Goal: Information Seeking & Learning: Learn about a topic

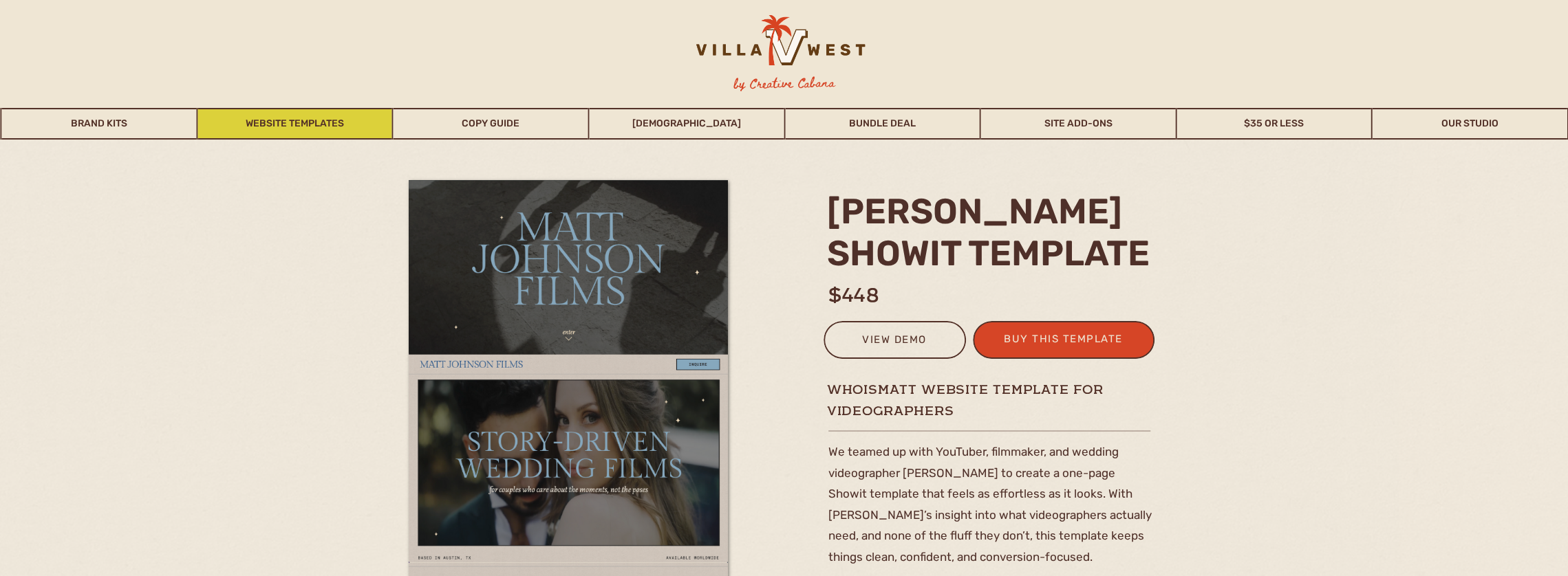
click at [264, 128] on link "Website Templates" at bounding box center [295, 124] width 195 height 32
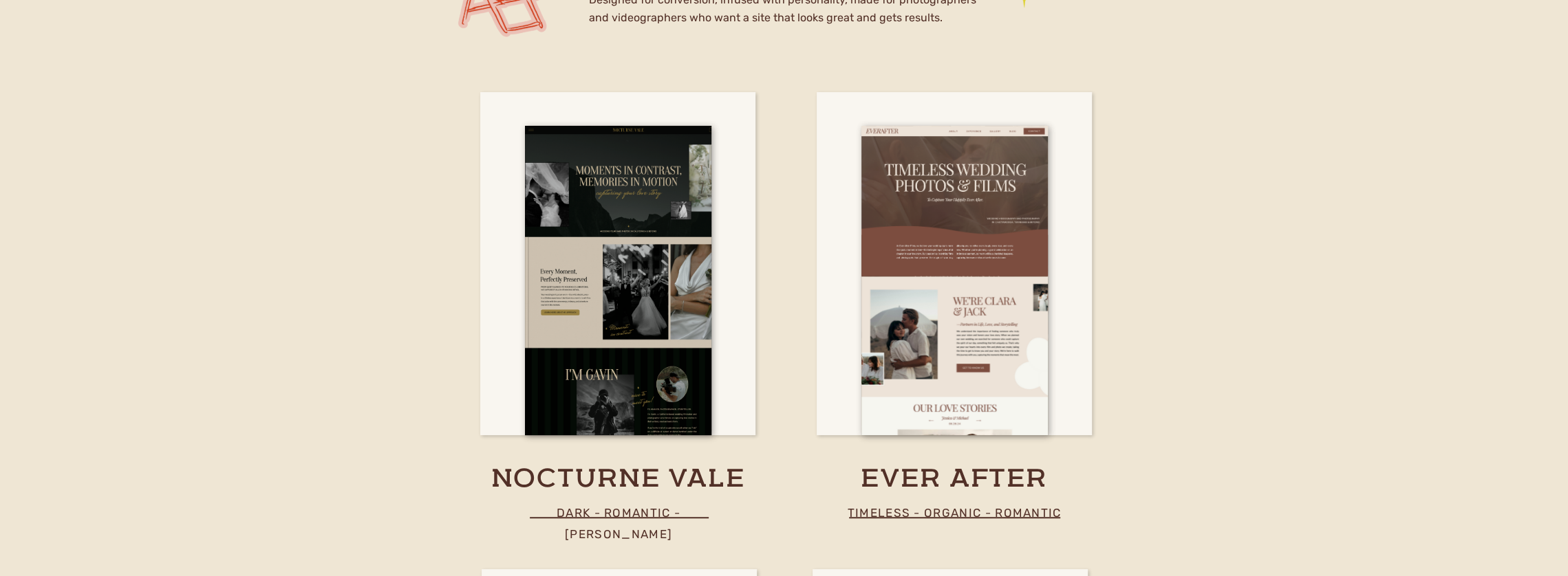
scroll to position [4921, 0]
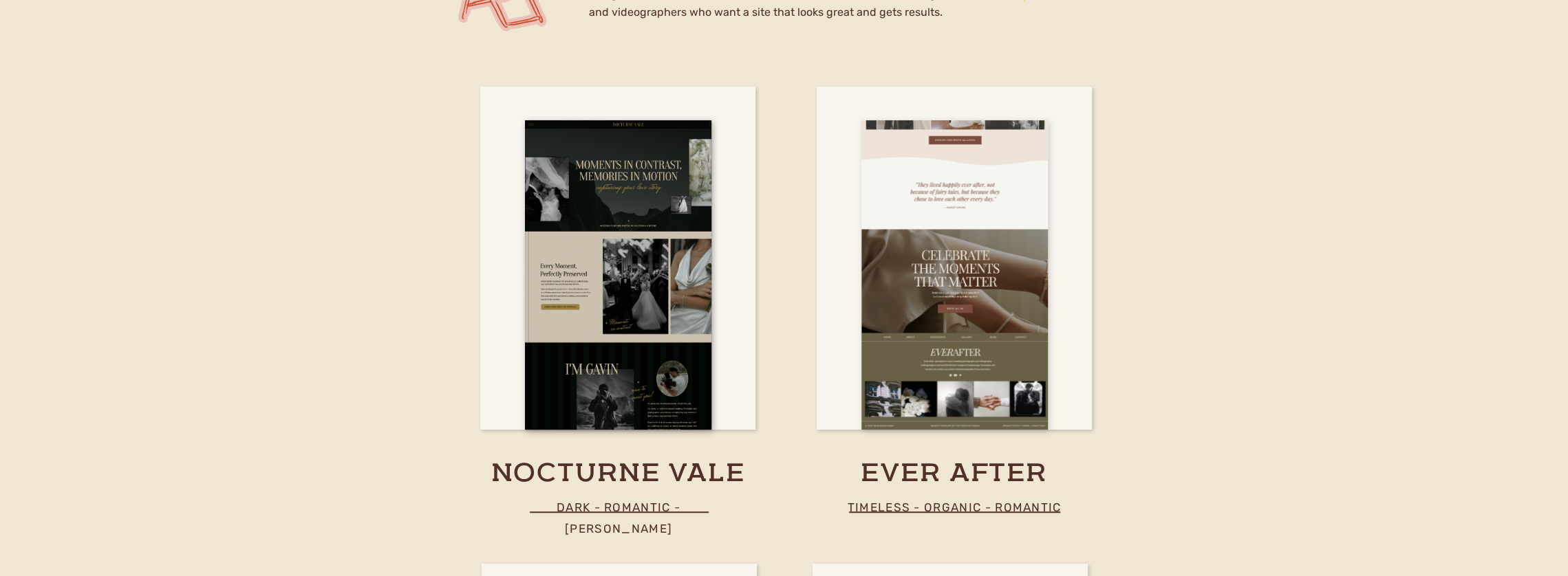
click at [975, 191] on div at bounding box center [954, 275] width 187 height 310
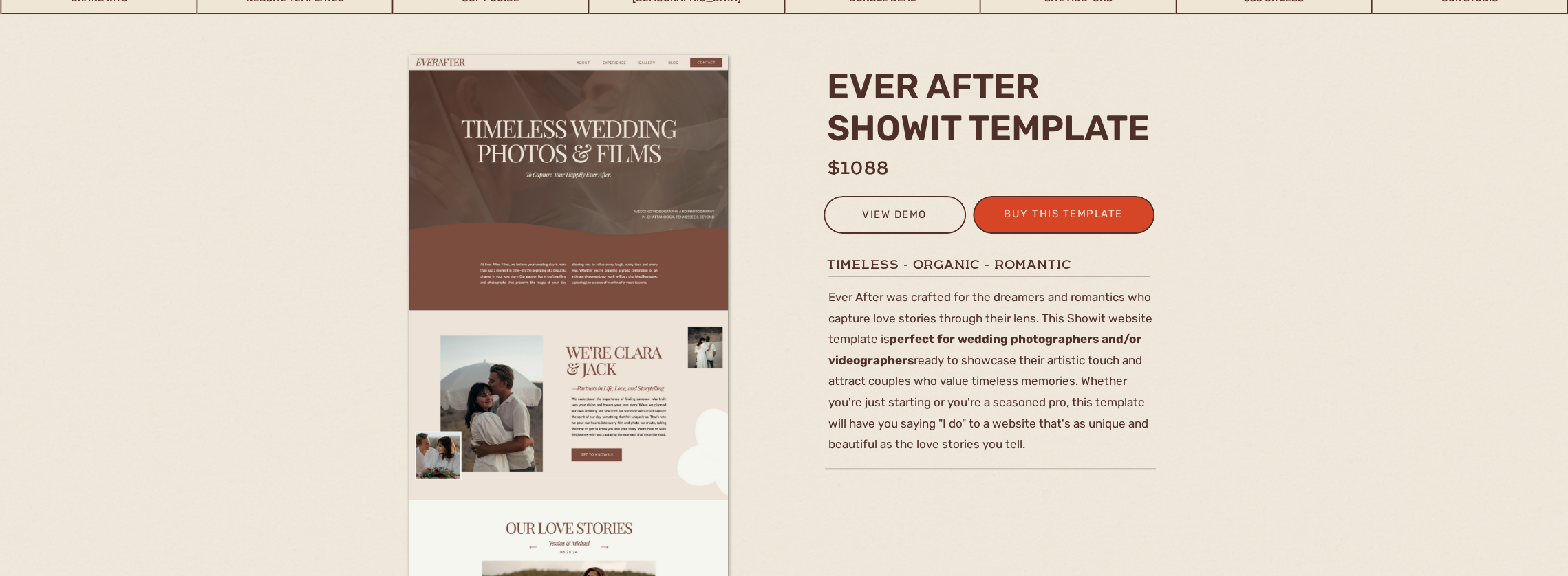
scroll to position [137, 0]
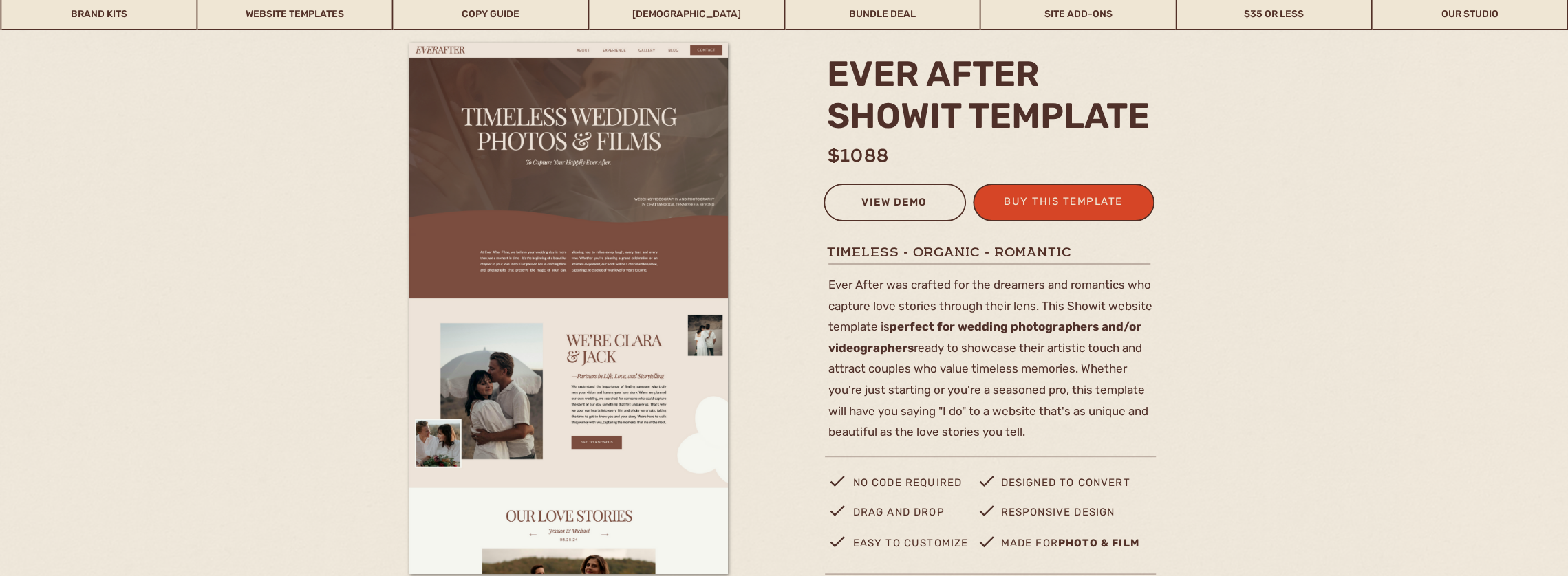
click at [864, 206] on div "view demo" at bounding box center [895, 204] width 125 height 23
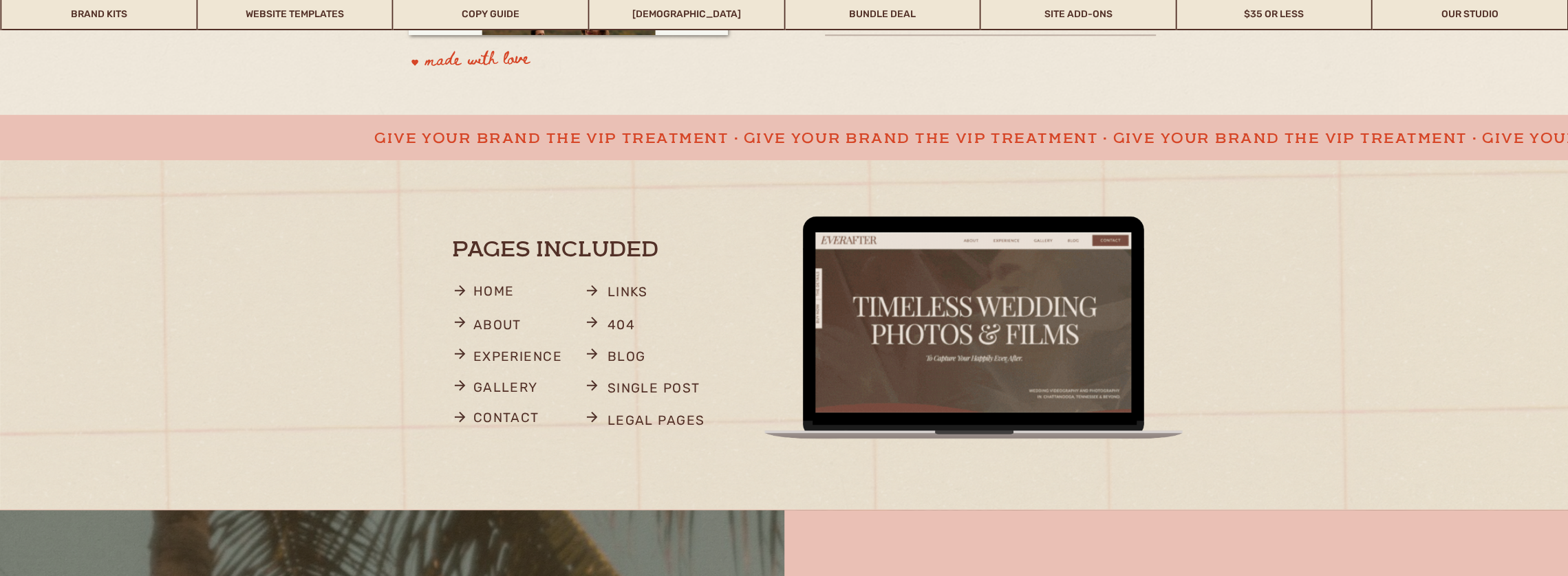
scroll to position [688, 0]
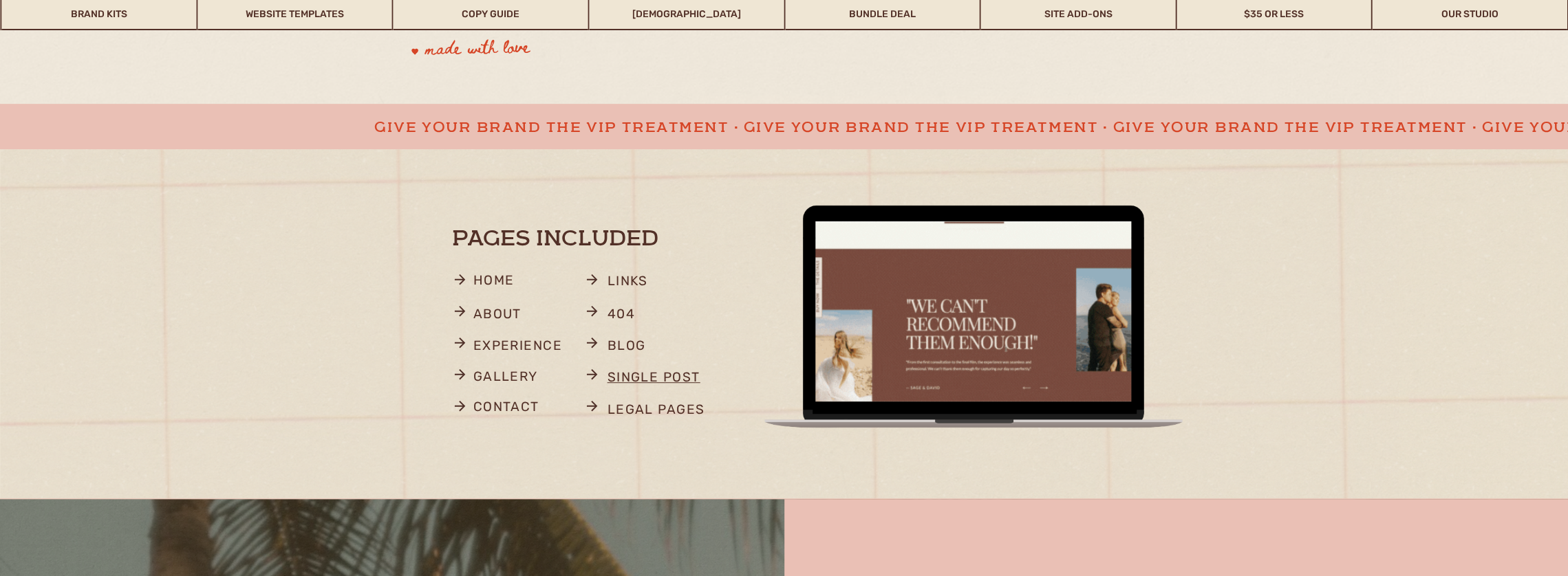
click at [625, 381] on p "single post" at bounding box center [658, 379] width 101 height 27
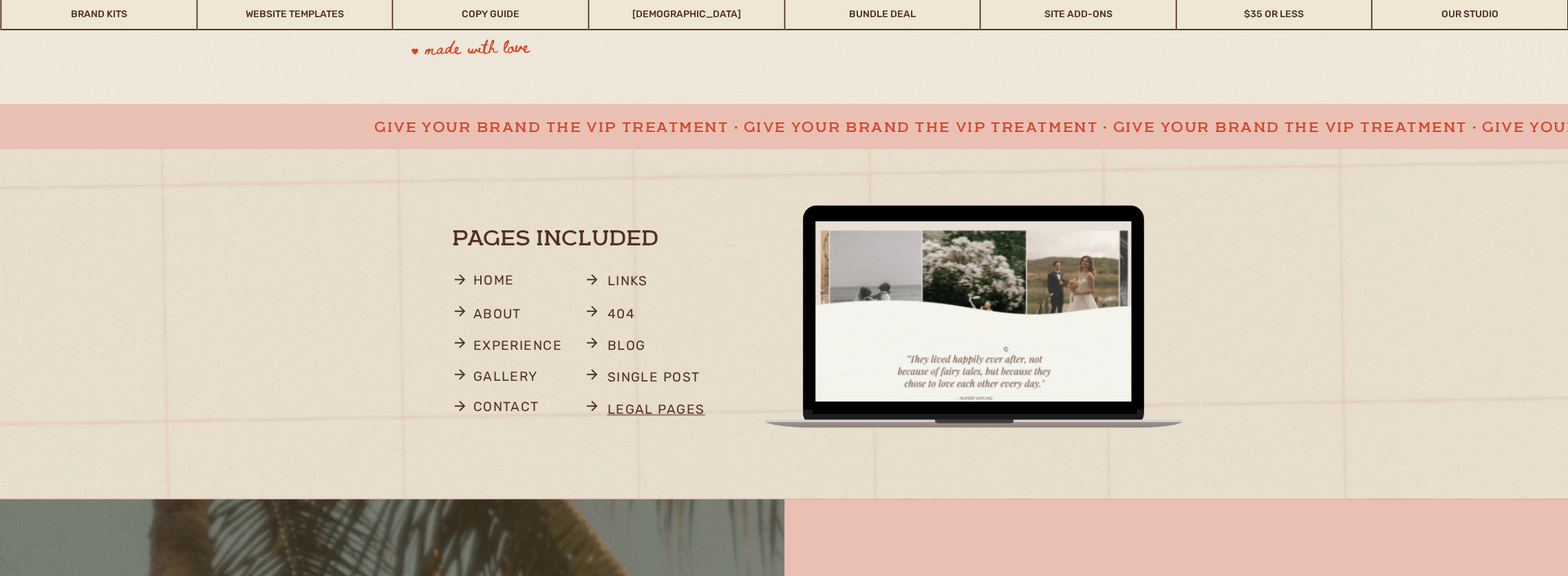
click at [632, 411] on p "legal pages" at bounding box center [667, 412] width 119 height 27
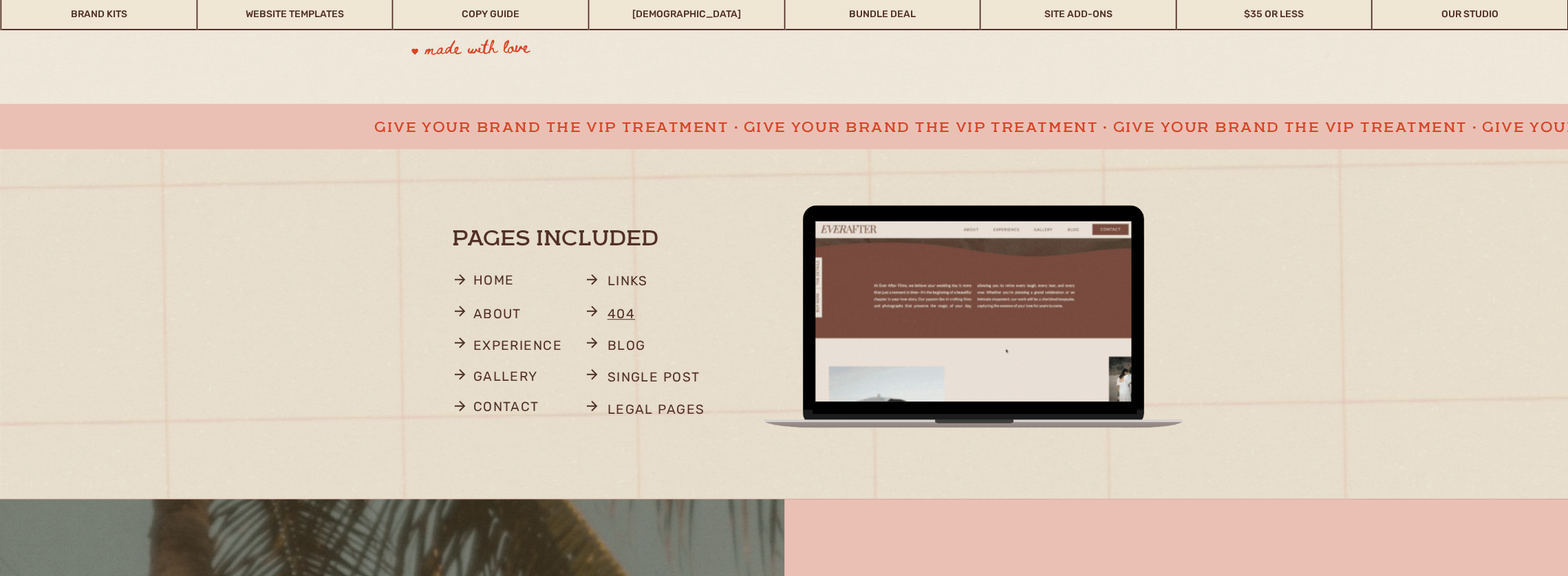
click at [619, 312] on p "404" at bounding box center [642, 316] width 70 height 27
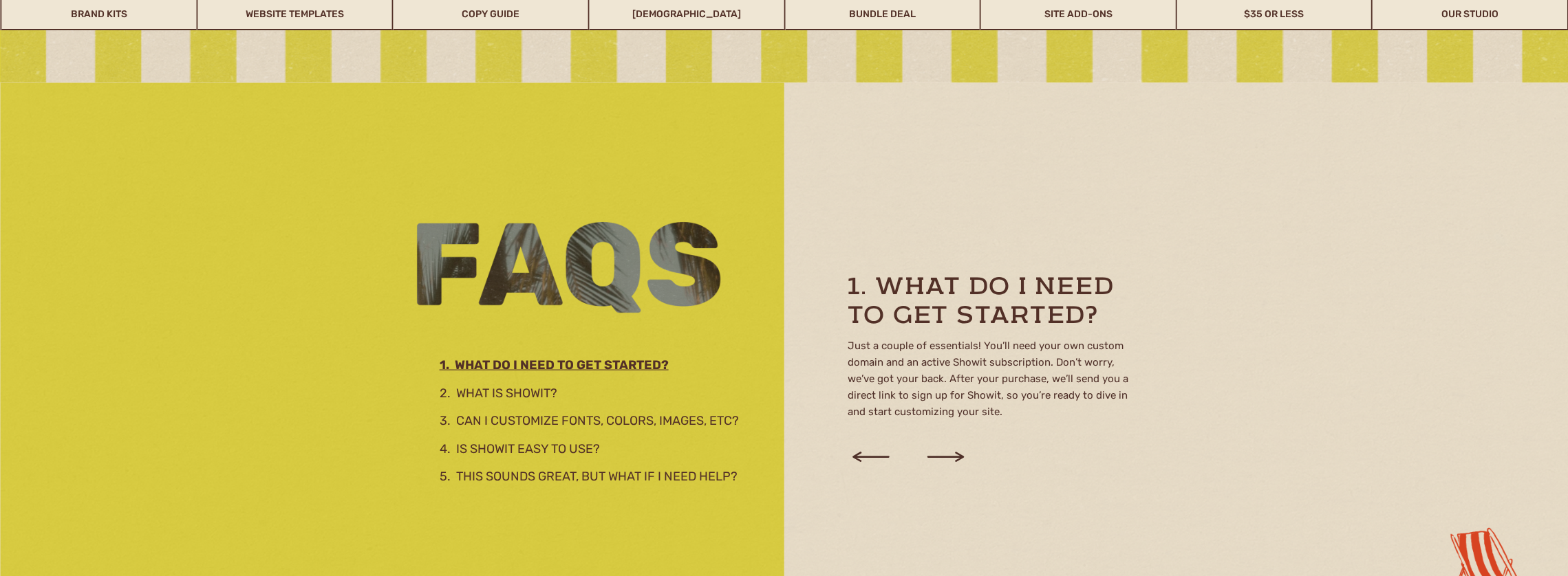
scroll to position [2269, 0]
